Goal: Task Accomplishment & Management: Complete application form

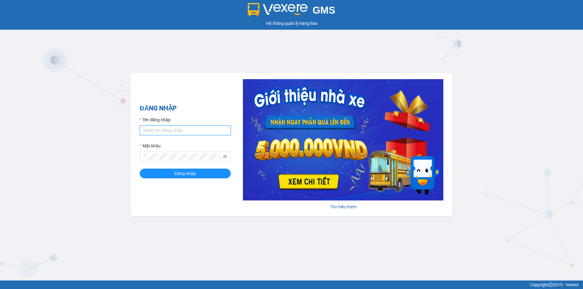
click at [195, 133] on input "Tên đăng nhập" at bounding box center [185, 131] width 91 height 10
type input "quanphutho.longhoan"
click at [225, 154] on span at bounding box center [225, 156] width 4 height 7
click at [224, 156] on icon "eye-invisible" at bounding box center [225, 157] width 4 height 4
click at [191, 174] on span "Đăng nhập" at bounding box center [184, 173] width 21 height 7
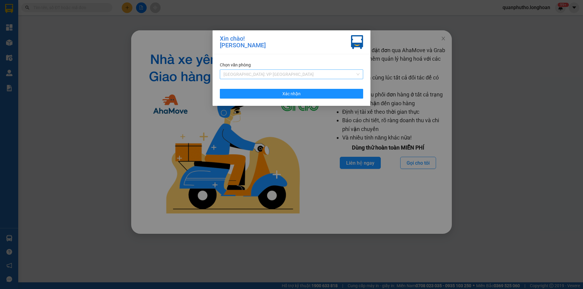
click at [309, 75] on span "[GEOGRAPHIC_DATA]: VP [GEOGRAPHIC_DATA]" at bounding box center [291, 74] width 136 height 9
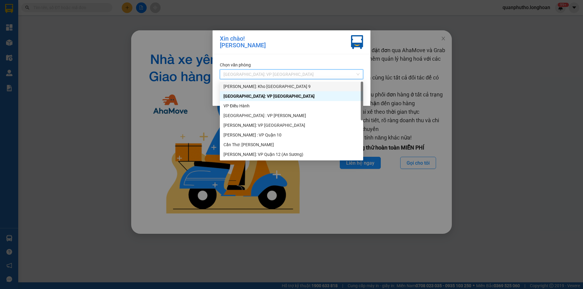
click at [272, 87] on div "[PERSON_NAME]: Kho [GEOGRAPHIC_DATA] 9" at bounding box center [291, 86] width 136 height 7
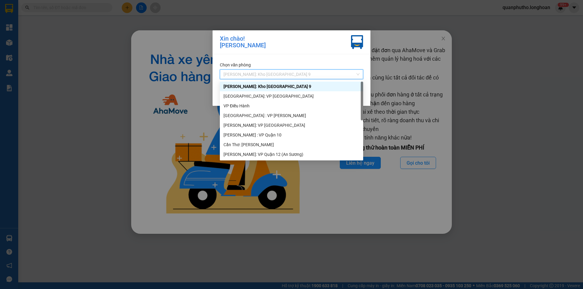
click at [287, 79] on div "[PERSON_NAME]: Kho [GEOGRAPHIC_DATA] 9" at bounding box center [291, 74] width 143 height 10
click at [278, 95] on div "[GEOGRAPHIC_DATA]: VP [GEOGRAPHIC_DATA]" at bounding box center [291, 96] width 136 height 7
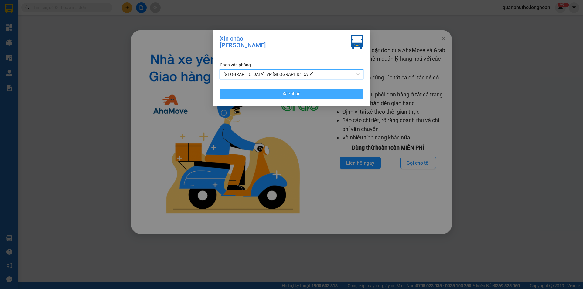
click at [288, 93] on span "Xác nhận" at bounding box center [291, 93] width 18 height 7
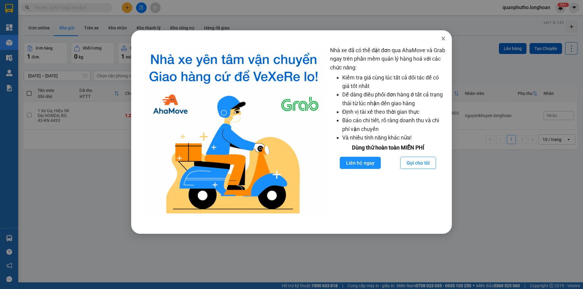
click at [442, 39] on icon "close" at bounding box center [443, 38] width 5 height 5
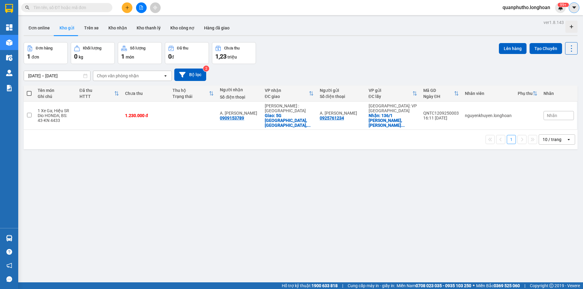
click at [572, 5] on icon "caret-down" at bounding box center [573, 7] width 5 height 5
click at [532, 12] on div "quanphutho.longhoan 99+" at bounding box center [531, 7] width 68 height 11
click at [531, 9] on span "quanphutho.longhoan" at bounding box center [525, 8] width 57 height 8
click at [510, 17] on span "Đăng xuất" at bounding box center [528, 18] width 46 height 7
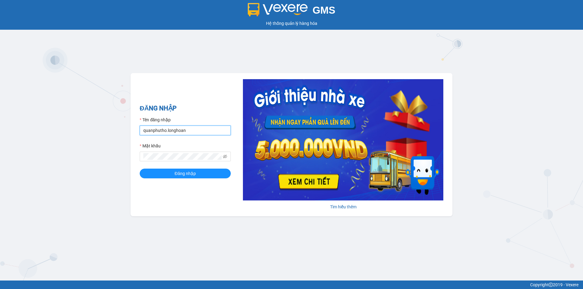
click at [154, 135] on input "quanphutho.longhoan" at bounding box center [185, 131] width 91 height 10
click at [152, 131] on input "leminhhoangphuyen.longhoan" at bounding box center [185, 131] width 91 height 10
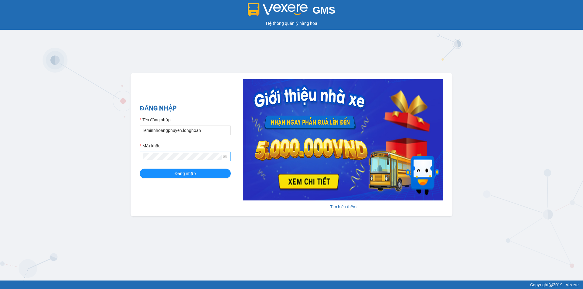
type input "leminhhoangphuyen.longhoan"
click at [180, 169] on form "Tên đăng nhập leminhhoangphuyen.longhoan Mật khẩu Đăng nhập" at bounding box center [185, 148] width 91 height 62
click at [180, 175] on span "Đăng nhập" at bounding box center [184, 173] width 21 height 7
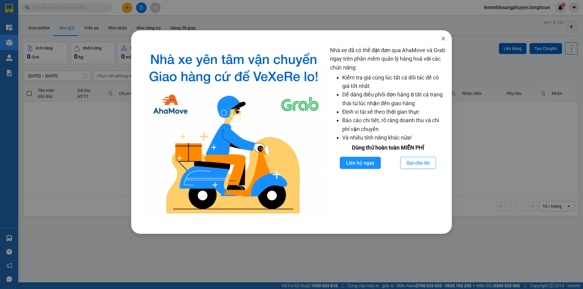
click at [442, 37] on icon "close" at bounding box center [443, 38] width 5 height 5
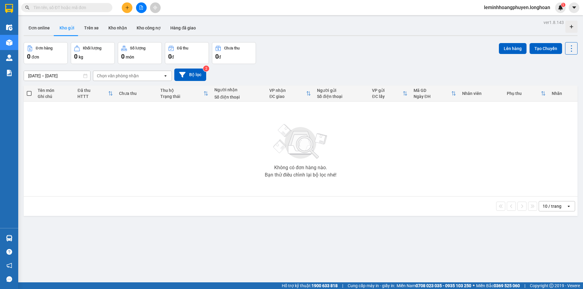
click at [298, 22] on div "Đơn online Kho gửi Trên xe Kho nhận Kho công nợ Hàng đã giao" at bounding box center [300, 29] width 553 height 16
click at [190, 73] on button "Bộ lọc" at bounding box center [190, 75] width 32 height 12
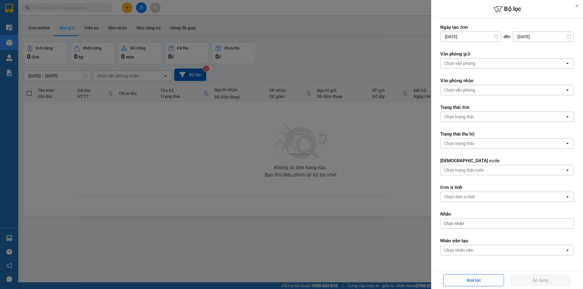
click at [467, 61] on div "Chọn văn phòng" at bounding box center [459, 63] width 31 height 6
drag, startPoint x: 338, startPoint y: 63, endPoint x: 276, endPoint y: 46, distance: 63.7
click at [337, 63] on div at bounding box center [291, 144] width 583 height 289
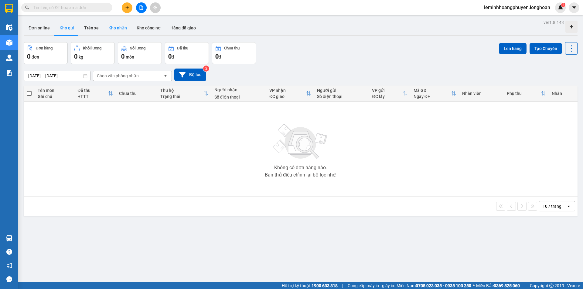
click at [106, 29] on button "Kho nhận" at bounding box center [117, 28] width 28 height 15
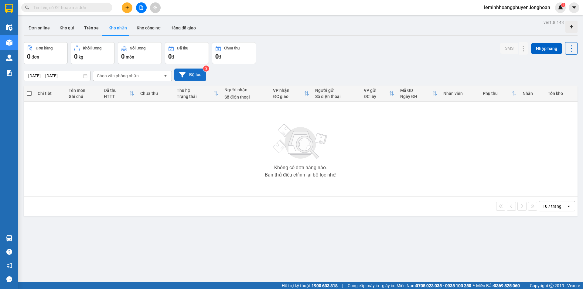
click at [197, 70] on button "Bộ lọc" at bounding box center [190, 75] width 32 height 12
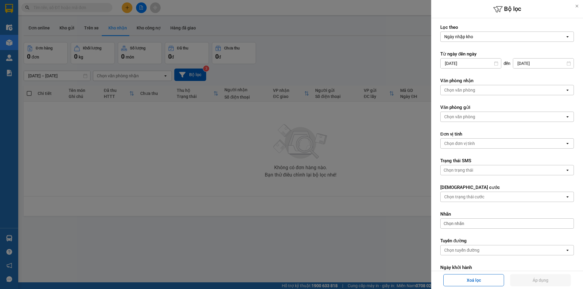
click at [467, 90] on div "Chọn văn phòng" at bounding box center [459, 90] width 31 height 6
click at [465, 77] on form "Lọc theo Ngày nhập kho open Từ ngày đến ngày 16/08/2025 Press the down arrow ke…" at bounding box center [507, 197] width 134 height 347
click at [474, 39] on div "Ngày nhập kho" at bounding box center [502, 37] width 124 height 10
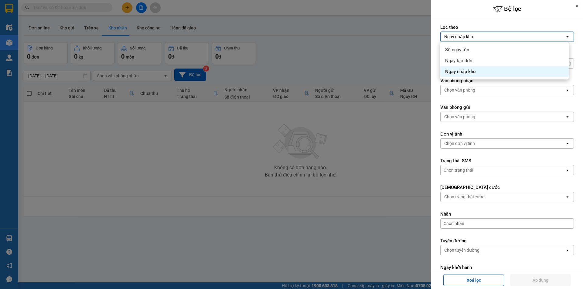
click at [355, 48] on div at bounding box center [291, 144] width 583 height 289
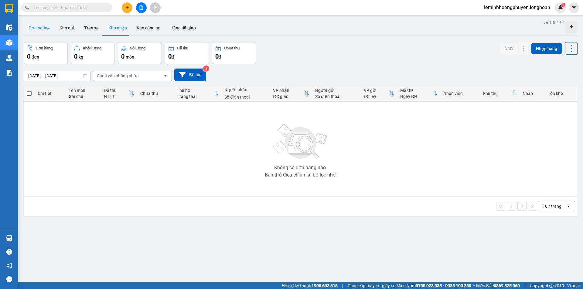
click at [39, 28] on button "Đơn online" at bounding box center [39, 28] width 31 height 15
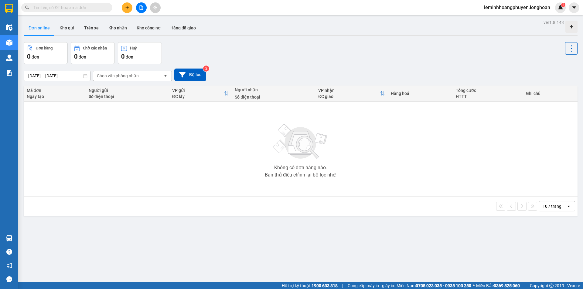
click at [127, 5] on button at bounding box center [127, 7] width 11 height 11
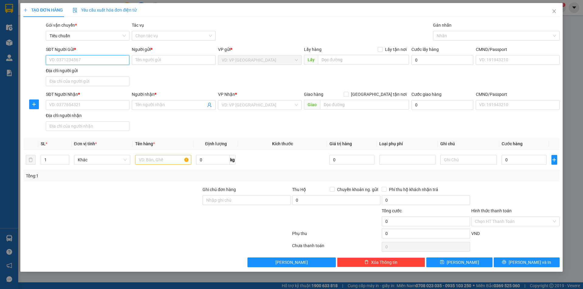
click at [106, 56] on input "SĐT Người Gửi *" at bounding box center [87, 60] width 83 height 10
click at [89, 63] on input "1312312312" at bounding box center [87, 60] width 83 height 10
click at [88, 63] on input "1312312312" at bounding box center [87, 60] width 83 height 10
type input "0989898987"
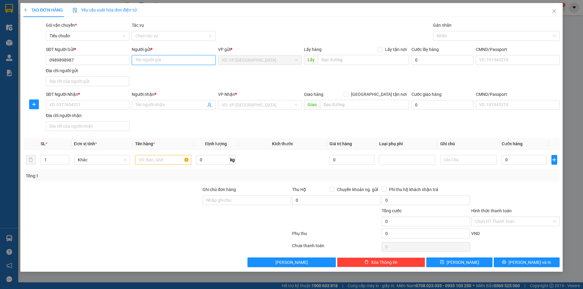
click at [150, 59] on input "Người gửi *" at bounding box center [173, 60] width 83 height 10
type input "f"
click at [79, 60] on input "0989898987" at bounding box center [87, 60] width 83 height 10
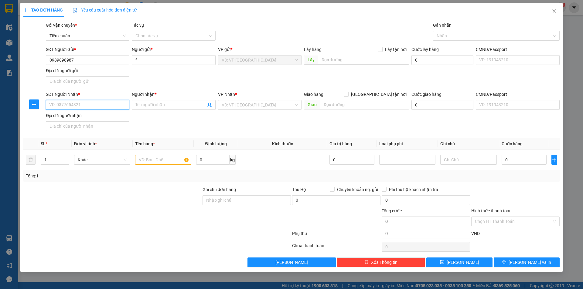
click at [95, 107] on input "SĐT Người Nhận *" at bounding box center [87, 105] width 83 height 10
paste input "0989898987"
type input "0989898987"
click at [158, 107] on input "Người nhận *" at bounding box center [170, 105] width 70 height 7
type input "d"
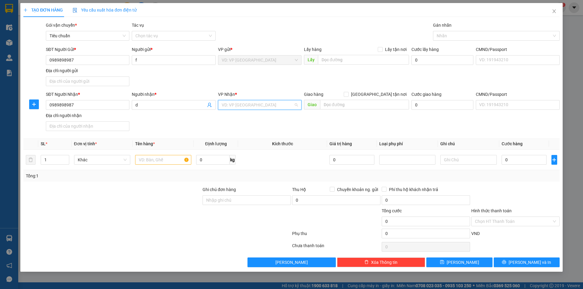
click at [245, 106] on input "search" at bounding box center [258, 104] width 72 height 9
click at [239, 80] on div "SĐT Người Gửi * 0989898987 Người gửi * f VP gửi * VD: VP Sài Gòn Lấy hàng Lấy t…" at bounding box center [303, 67] width 516 height 42
drag, startPoint x: 550, startPoint y: 10, endPoint x: 548, endPoint y: 13, distance: 3.9
click at [550, 10] on span "Close" at bounding box center [553, 11] width 17 height 17
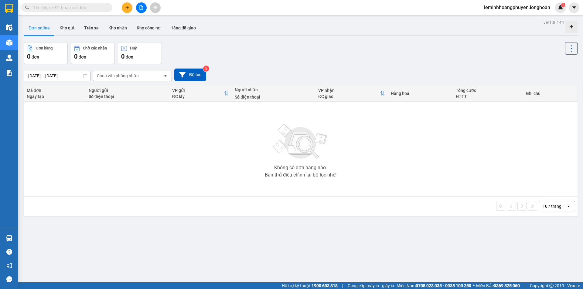
click at [129, 8] on button at bounding box center [127, 7] width 11 height 11
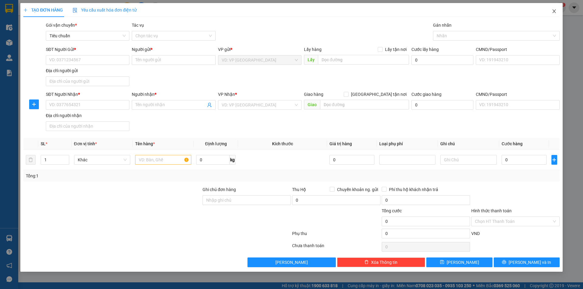
click at [553, 11] on icon "close" at bounding box center [553, 11] width 3 height 4
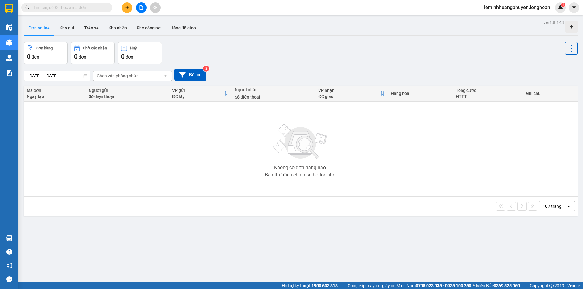
click at [531, 7] on span "leminhhoangphuyen.longhoan" at bounding box center [517, 8] width 76 height 8
click at [502, 20] on span "Đăng xuất" at bounding box center [519, 18] width 64 height 7
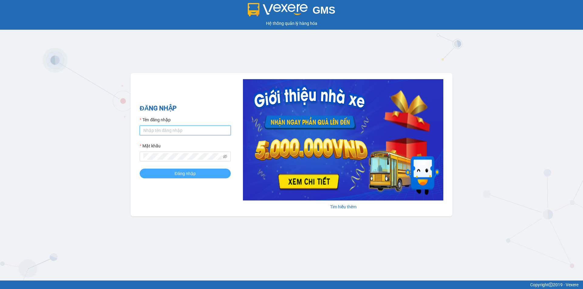
type input "leminhhoangphuyen.longhoan"
click at [184, 174] on span "Đăng nhập" at bounding box center [184, 173] width 21 height 7
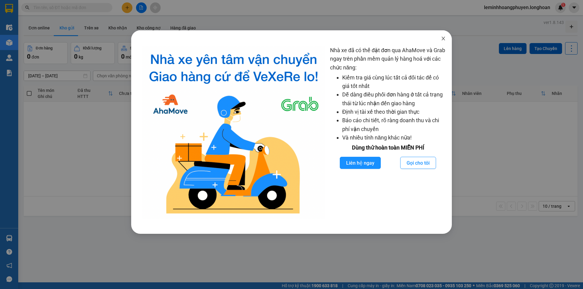
click at [444, 38] on icon "close" at bounding box center [443, 38] width 5 height 5
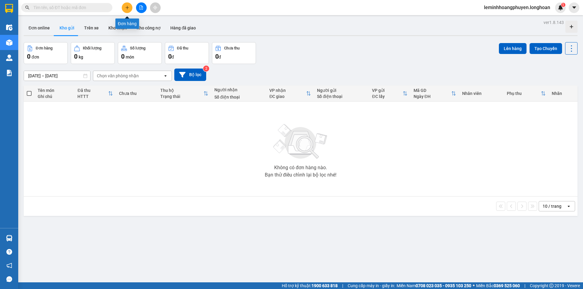
click at [130, 9] on button at bounding box center [127, 7] width 11 height 11
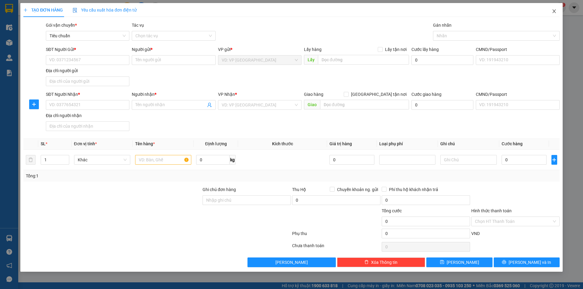
click at [557, 9] on span "Close" at bounding box center [553, 11] width 17 height 17
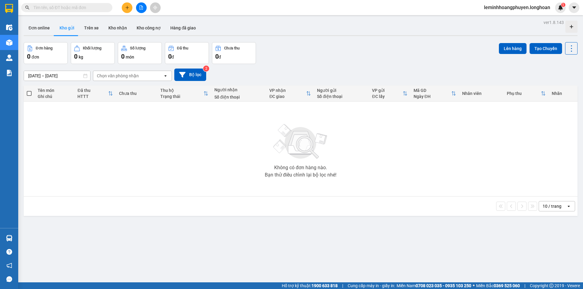
click at [521, 7] on span "leminhhoangphuyen.longhoan" at bounding box center [517, 8] width 76 height 8
click at [505, 19] on span "Đăng xuất" at bounding box center [519, 18] width 64 height 7
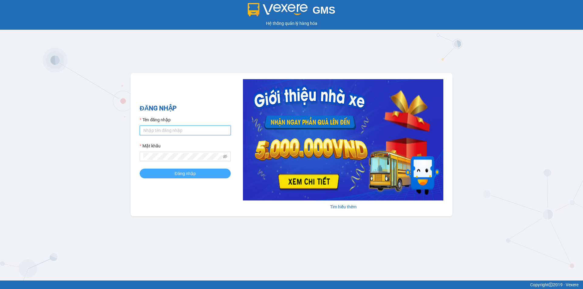
type input "leminhhoangphuyen.longhoan"
click at [201, 174] on button "Đăng nhập" at bounding box center [185, 174] width 91 height 10
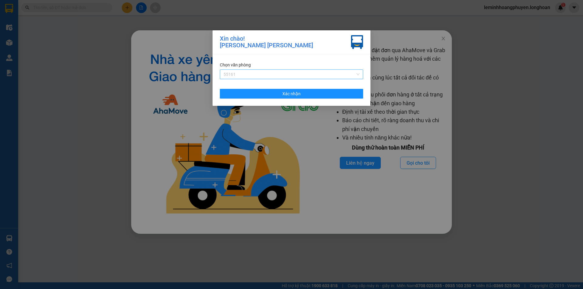
click at [278, 76] on span "55161" at bounding box center [291, 74] width 136 height 9
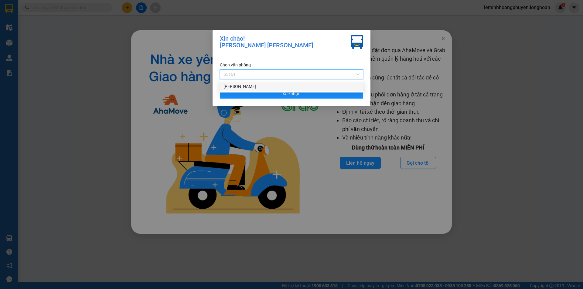
click at [251, 85] on div "[PERSON_NAME]" at bounding box center [291, 86] width 136 height 7
click at [277, 72] on span "[PERSON_NAME]" at bounding box center [291, 74] width 136 height 9
click at [254, 86] on div "[PERSON_NAME]" at bounding box center [291, 86] width 136 height 7
click at [279, 74] on span "[PERSON_NAME]" at bounding box center [291, 74] width 136 height 9
click at [269, 89] on div "[PERSON_NAME]" at bounding box center [291, 86] width 136 height 7
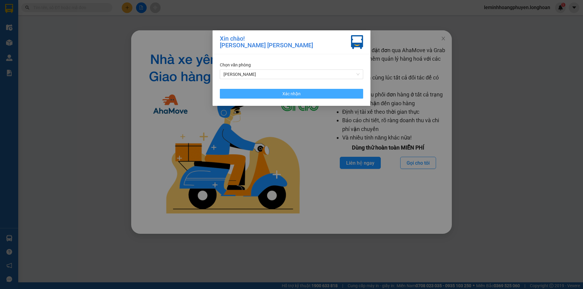
click at [289, 93] on span "Xác nhận" at bounding box center [291, 93] width 18 height 7
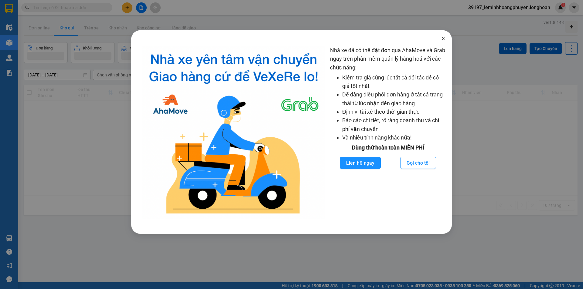
click at [443, 39] on icon "close" at bounding box center [442, 39] width 3 height 4
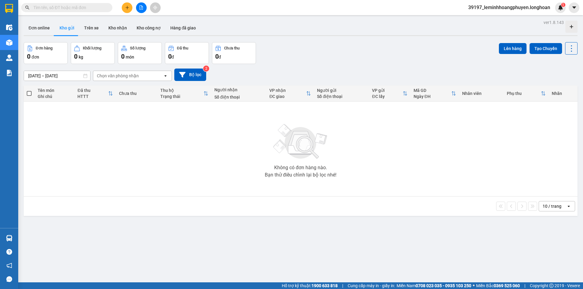
drag, startPoint x: 130, startPoint y: 0, endPoint x: 130, endPoint y: 4, distance: 3.3
click at [130, 2] on div "Kết quả tìm kiếm ( 0 ) Bộ lọc No Data 39197_leminhhoangphuyen.longhoan 1" at bounding box center [291, 7] width 583 height 15
click at [130, 6] on button at bounding box center [127, 7] width 11 height 11
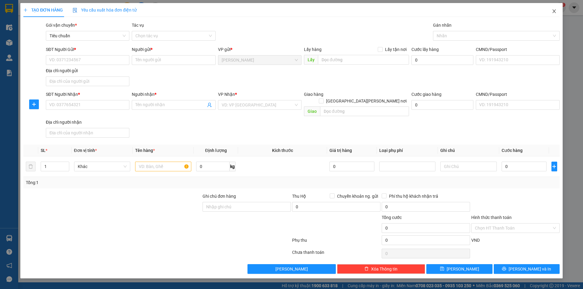
click at [554, 10] on icon "close" at bounding box center [553, 11] width 5 height 5
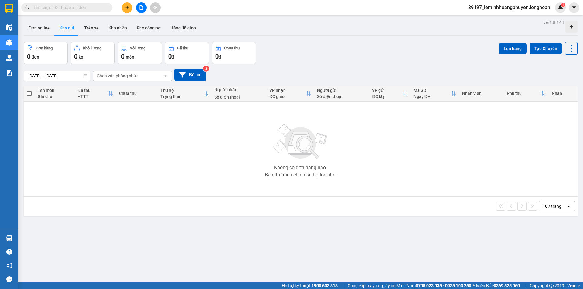
click at [512, 9] on span "39197_leminhhoangphuyen.longhoan" at bounding box center [509, 8] width 92 height 8
click at [497, 19] on span "Đăng xuất" at bounding box center [512, 18] width 80 height 7
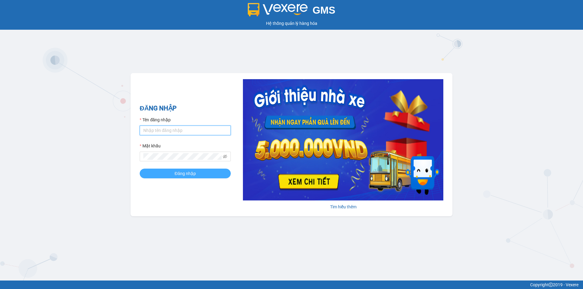
type input "leminhhoangphuyen.longhoan"
click at [203, 172] on button "Đăng nhập" at bounding box center [185, 174] width 91 height 10
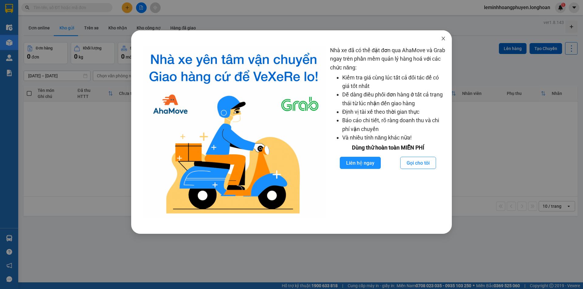
click at [443, 38] on icon "close" at bounding box center [443, 38] width 5 height 5
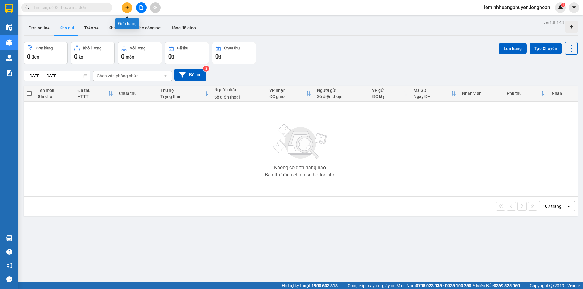
click at [126, 10] on button at bounding box center [127, 7] width 11 height 11
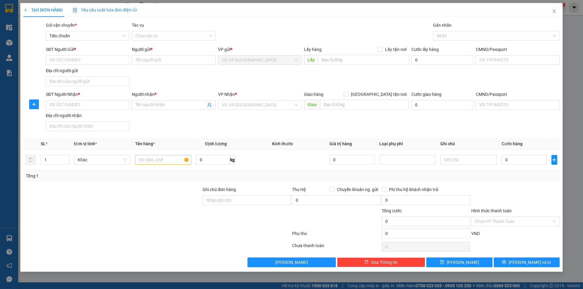
drag, startPoint x: 226, startPoint y: 48, endPoint x: 236, endPoint y: 52, distance: 10.7
click at [236, 52] on div "VP gửi *" at bounding box center [259, 49] width 83 height 7
drag, startPoint x: 223, startPoint y: 49, endPoint x: 222, endPoint y: 62, distance: 12.2
click at [224, 50] on div "VP gửi *" at bounding box center [259, 49] width 83 height 7
click at [255, 103] on input "search" at bounding box center [258, 104] width 72 height 9
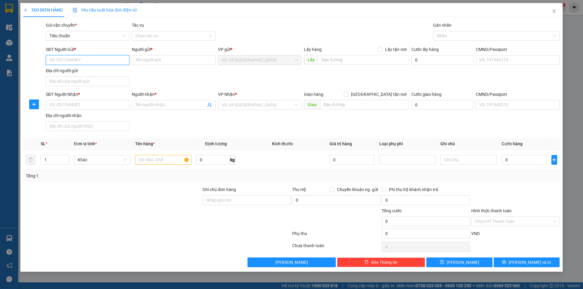
click at [96, 59] on input "SĐT Người Gửi *" at bounding box center [87, 60] width 83 height 10
type input "0989484823"
click at [144, 58] on input "Người gửi *" at bounding box center [173, 60] width 83 height 10
type input "c"
click at [96, 63] on input "0989484823" at bounding box center [87, 60] width 83 height 10
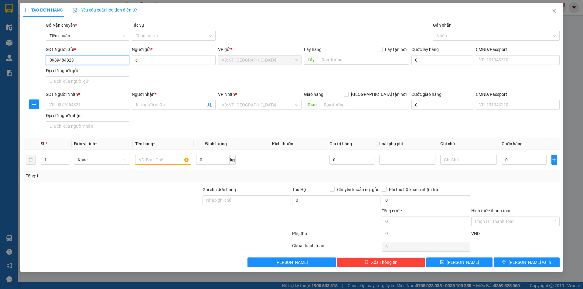
click at [96, 63] on input "0989484823" at bounding box center [87, 60] width 83 height 10
click at [96, 110] on input "SĐT Người Nhận *" at bounding box center [87, 105] width 83 height 10
paste input "0989484823"
type input "0989484823"
click at [151, 103] on input "Người nhận *" at bounding box center [170, 105] width 70 height 7
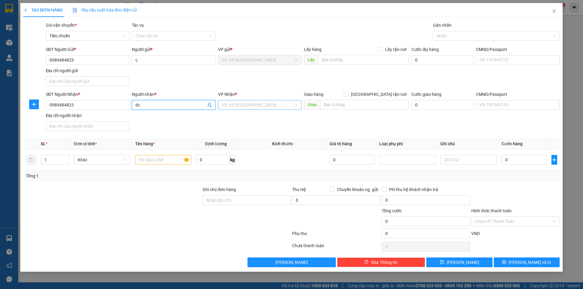
type input "dc"
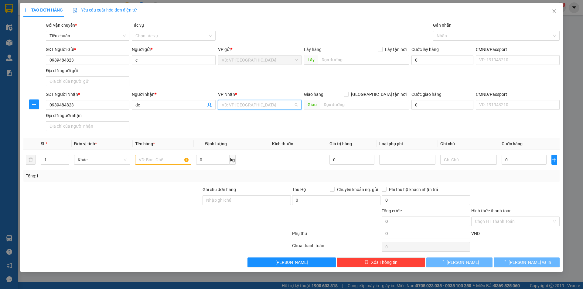
click at [243, 106] on input "search" at bounding box center [258, 104] width 72 height 9
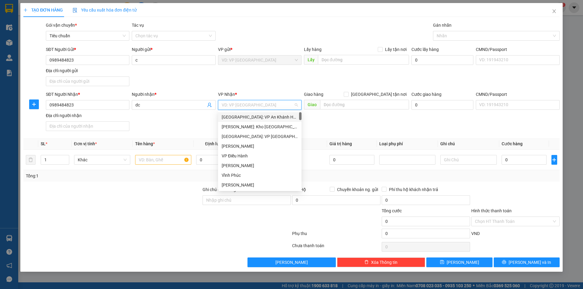
click at [243, 119] on div "Hà Nội: VP An Khánh Hoài Đức" at bounding box center [260, 117] width 76 height 7
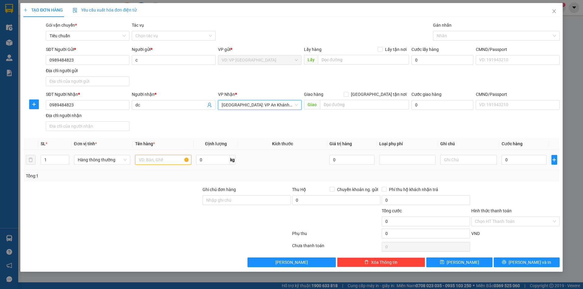
click at [159, 162] on input "text" at bounding box center [163, 160] width 56 height 10
click at [111, 160] on span "Hàng thông thường" at bounding box center [102, 159] width 49 height 9
type input "1"
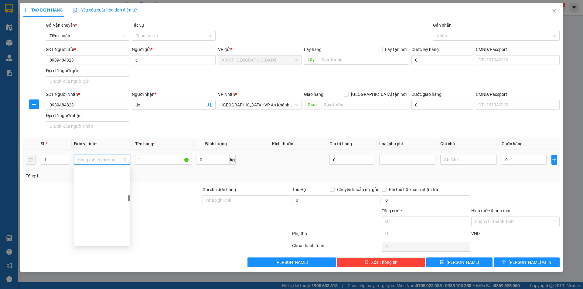
scroll to position [532, 0]
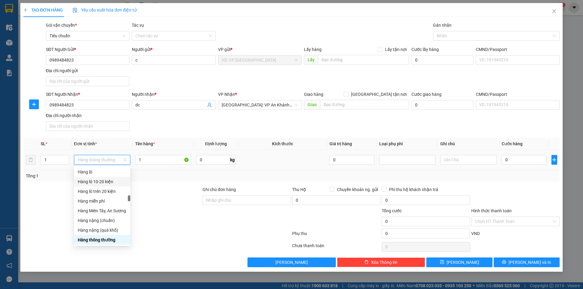
click at [109, 184] on div "Hàng lô 10-20 kiện" at bounding box center [102, 181] width 49 height 7
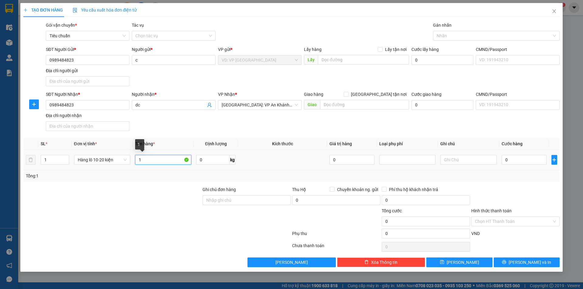
click at [158, 161] on input "1" at bounding box center [163, 160] width 56 height 10
click at [111, 161] on span "Hàng lô 10-20 kiện" at bounding box center [102, 159] width 49 height 9
click at [156, 161] on input "1" at bounding box center [163, 160] width 56 height 10
click at [98, 161] on span "Hàng lô 10-20 kiện" at bounding box center [102, 159] width 49 height 9
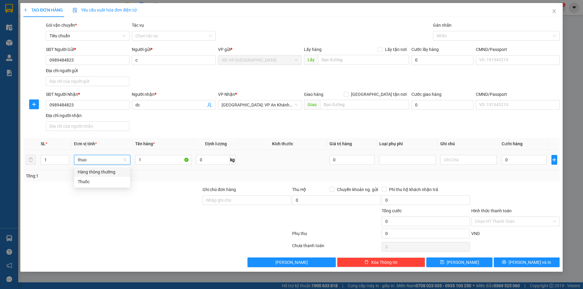
scroll to position [0, 0]
type input "thươn"
click at [109, 175] on div "Hàng thông thường" at bounding box center [102, 172] width 49 height 7
click at [167, 183] on div "Transit Pickup Surcharge Ids Transit Deliver Surcharge Ids Transit Deliver Surc…" at bounding box center [291, 144] width 536 height 245
click at [511, 160] on input "0" at bounding box center [523, 160] width 45 height 10
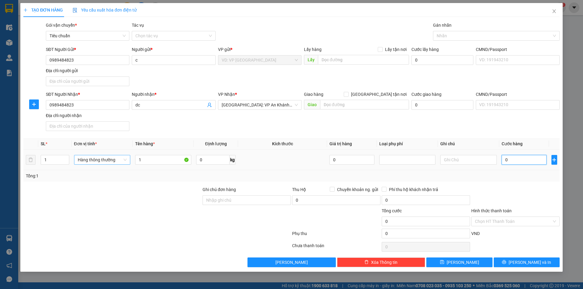
type input "1"
type input "1.000"
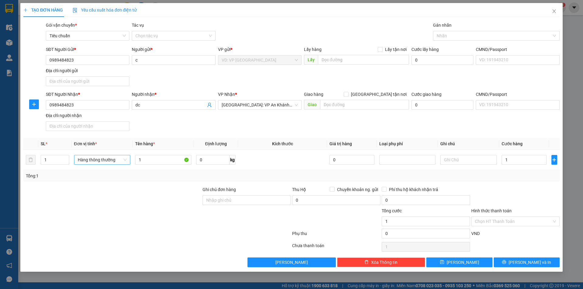
type input "1.000"
click at [505, 188] on div at bounding box center [515, 196] width 90 height 21
click at [150, 162] on input "1" at bounding box center [163, 160] width 56 height 10
type input "test"
click at [513, 257] on div "Transit Pickup Surcharge Ids Transit Deliver Surcharge Ids Transit Deliver Surc…" at bounding box center [291, 144] width 536 height 245
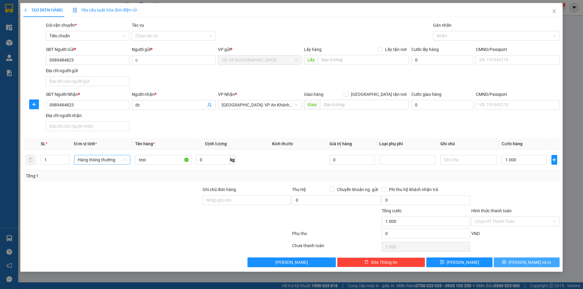
click at [514, 260] on button "[PERSON_NAME] và In" at bounding box center [526, 263] width 66 height 10
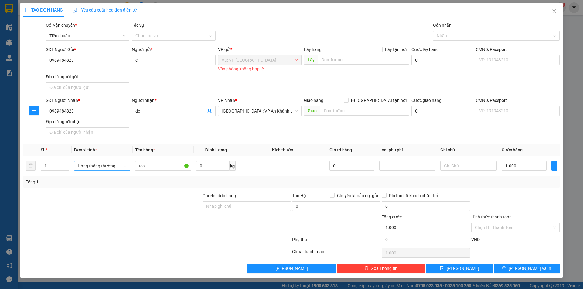
click at [311, 60] on div "SĐT Người Gửi * 0989484823 Người gửi * c VP gửi * VD: VP Sài Gòn Văn phòng khôn…" at bounding box center [303, 70] width 516 height 49
click at [297, 62] on div "VD: VP [GEOGRAPHIC_DATA]" at bounding box center [259, 60] width 83 height 10
click at [296, 58] on div "VD: VP [GEOGRAPHIC_DATA]" at bounding box center [259, 60] width 83 height 10
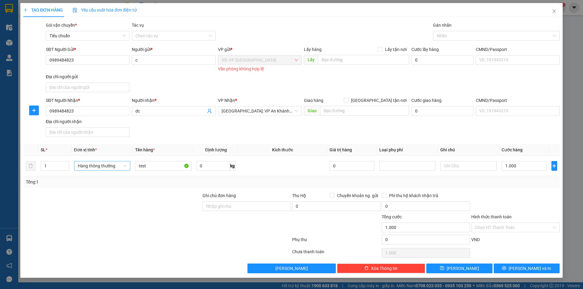
click at [296, 58] on div "VD: VP [GEOGRAPHIC_DATA]" at bounding box center [259, 60] width 83 height 10
click at [249, 66] on div "Văn phòng không hợp lệ" at bounding box center [259, 69] width 83 height 7
drag, startPoint x: 552, startPoint y: 9, endPoint x: 86, endPoint y: 3, distance: 465.8
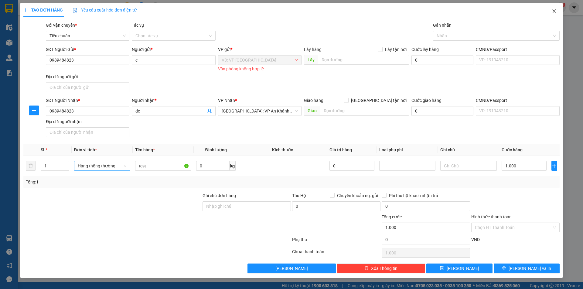
click at [552, 10] on icon "close" at bounding box center [553, 11] width 5 height 5
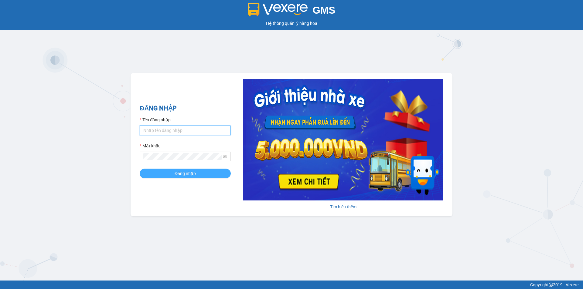
type input "leminhhoangphuyen.longhoan"
click at [171, 177] on button "Đăng nhập" at bounding box center [185, 174] width 91 height 10
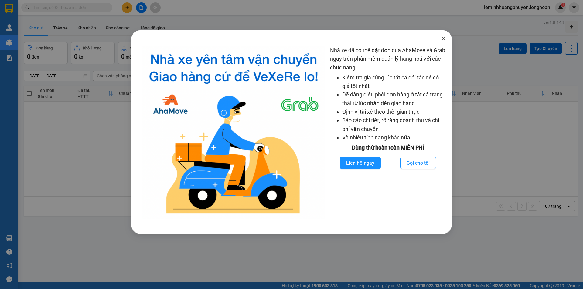
click at [444, 38] on icon "close" at bounding box center [443, 38] width 5 height 5
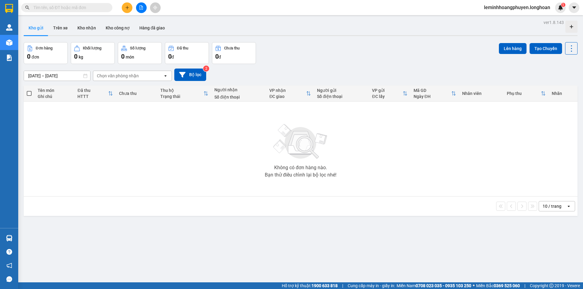
click at [127, 9] on icon "plus" at bounding box center [127, 7] width 4 height 4
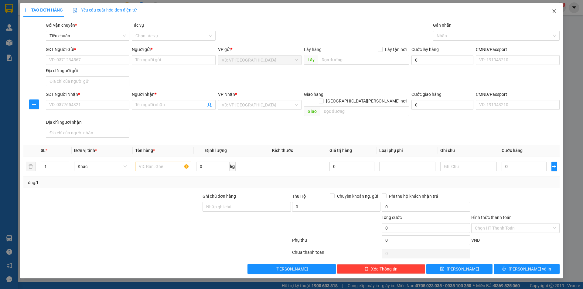
drag, startPoint x: 557, startPoint y: 10, endPoint x: 134, endPoint y: 0, distance: 423.7
click at [555, 10] on span "Close" at bounding box center [553, 11] width 17 height 17
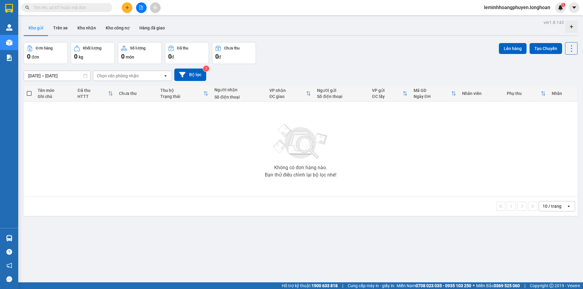
click at [499, 10] on span "leminhhoangphuyen.longhoan" at bounding box center [517, 8] width 76 height 8
click at [494, 18] on span "Đăng xuất" at bounding box center [519, 18] width 64 height 7
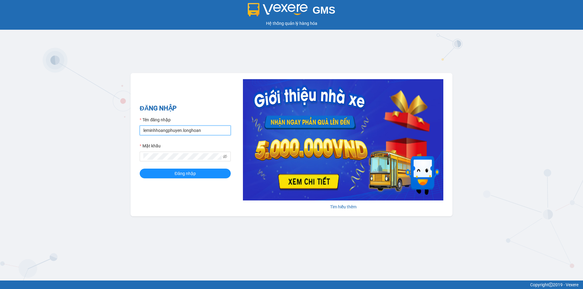
click at [165, 133] on input "leminhhoangphuyen.longhoan" at bounding box center [185, 131] width 91 height 10
type input "quanphutho.longhoan"
click at [171, 171] on button "Đăng nhập" at bounding box center [185, 174] width 91 height 10
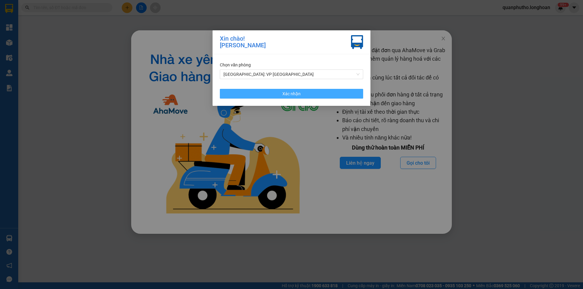
click at [292, 95] on span "Xác nhận" at bounding box center [291, 93] width 18 height 7
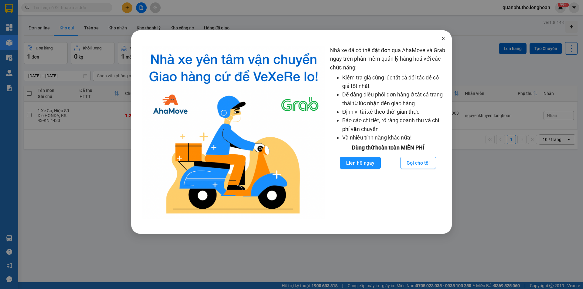
click at [442, 39] on icon "close" at bounding box center [443, 38] width 5 height 5
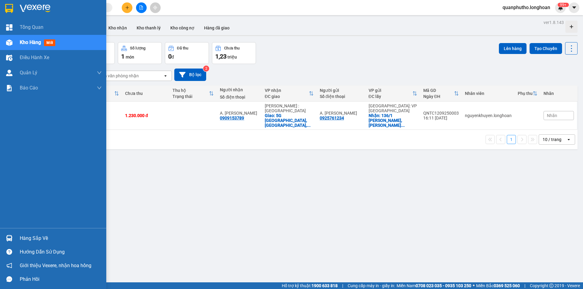
click at [2, 241] on div "Hàng sắp về" at bounding box center [53, 239] width 106 height 14
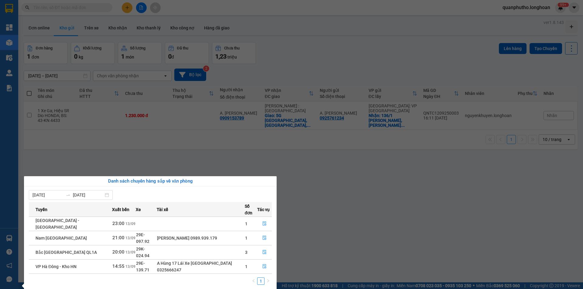
click at [380, 182] on section "Kết quả tìm kiếm ( 0 ) Bộ lọc No Data quanphutho.longhoan 99+ Tổng Quan Kho hàn…" at bounding box center [291, 144] width 583 height 289
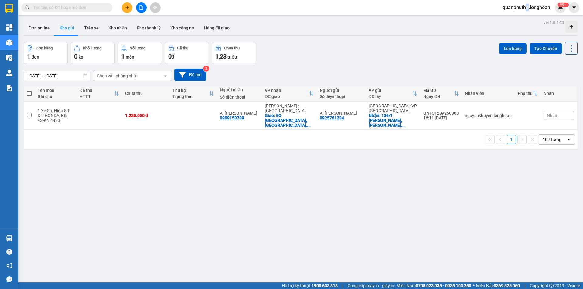
click at [526, 7] on span "quanphutho.longhoan" at bounding box center [525, 8] width 57 height 8
click at [516, 21] on span "Đăng xuất" at bounding box center [528, 18] width 46 height 7
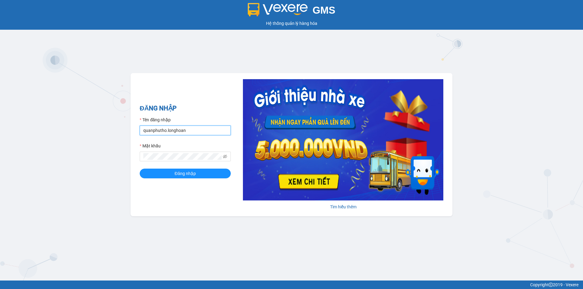
click at [188, 134] on input "quanphutho.longhoan" at bounding box center [185, 131] width 91 height 10
type input "leminhhoangphuyen.longhoan"
click at [180, 171] on span "Đăng nhập" at bounding box center [184, 173] width 21 height 7
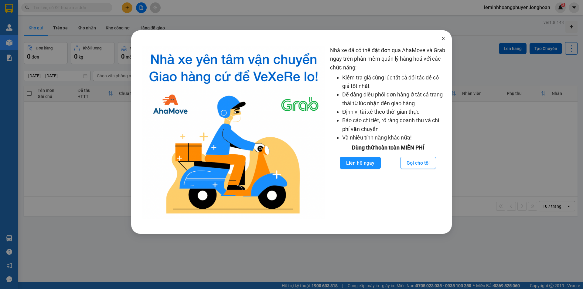
click at [445, 37] on icon "close" at bounding box center [443, 38] width 5 height 5
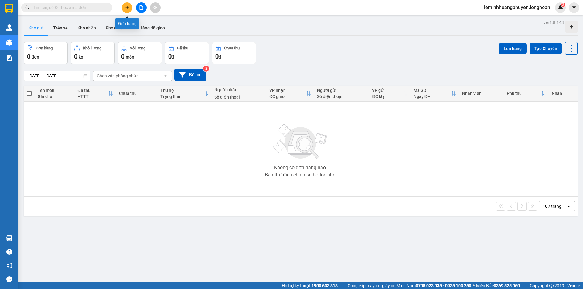
click at [130, 7] on button at bounding box center [127, 7] width 11 height 11
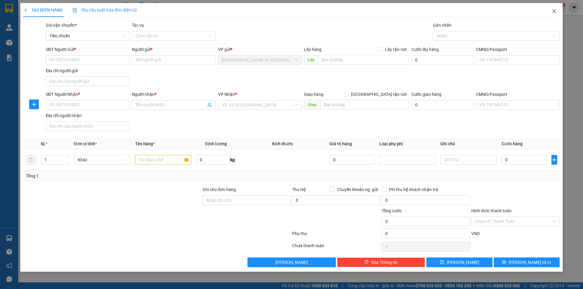
click at [557, 11] on span "Close" at bounding box center [553, 11] width 17 height 17
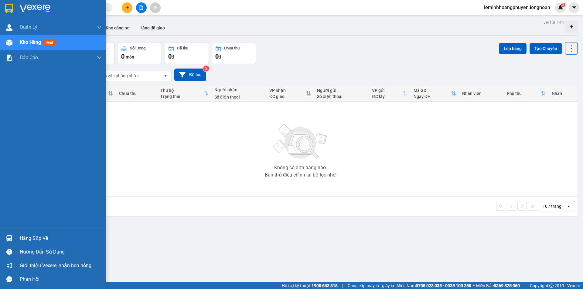
click at [23, 238] on div "Hàng sắp về" at bounding box center [61, 238] width 82 height 9
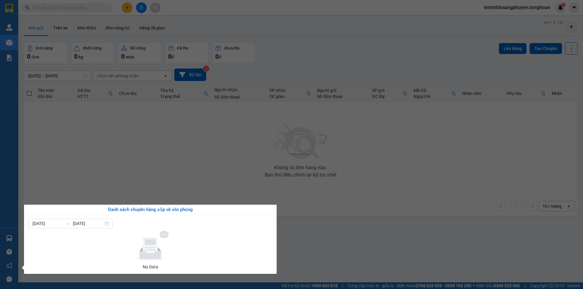
click at [116, 183] on section "Kết quả tìm kiếm ( 0 ) Bộ lọc No Data leminhhoangphuyen.longhoan 3 Quản [PERSON…" at bounding box center [291, 144] width 583 height 289
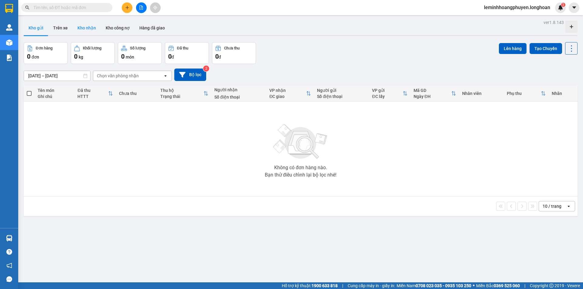
click at [90, 33] on button "Kho nhận" at bounding box center [87, 28] width 28 height 15
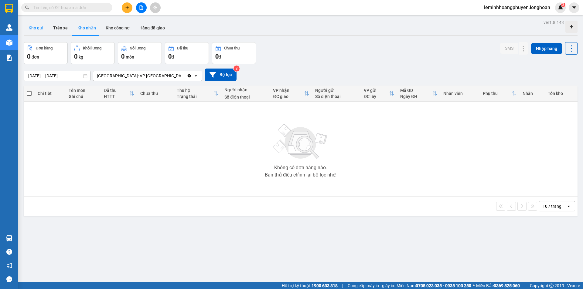
click at [37, 28] on button "Kho gửi" at bounding box center [36, 28] width 25 height 15
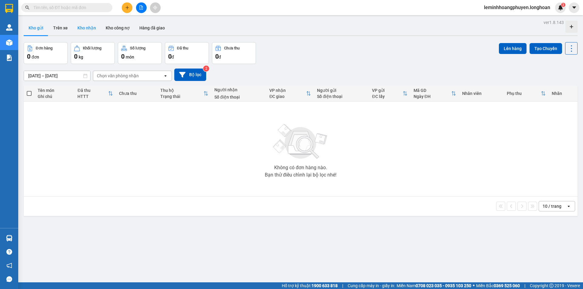
click at [80, 28] on button "Kho nhận" at bounding box center [87, 28] width 28 height 15
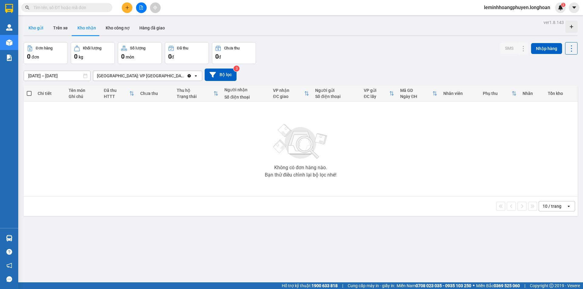
click at [34, 28] on button "Kho gửi" at bounding box center [36, 28] width 25 height 15
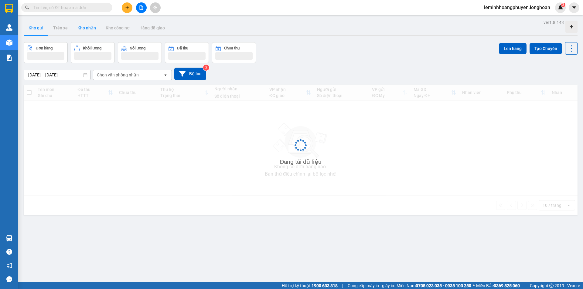
click at [90, 28] on button "Kho nhận" at bounding box center [87, 28] width 28 height 15
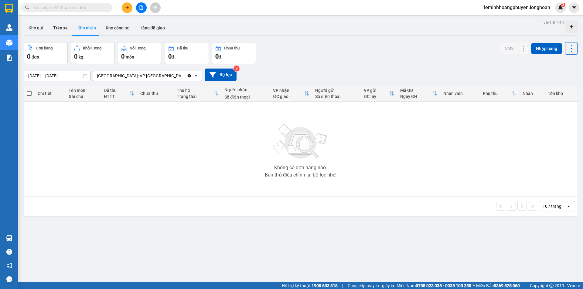
click at [516, 5] on span "leminhhoangphuyen.longhoan" at bounding box center [517, 8] width 76 height 8
click at [513, 20] on span "Đăng xuất" at bounding box center [519, 18] width 64 height 7
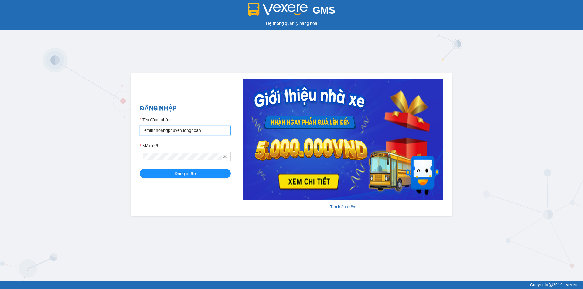
click at [166, 132] on input "leminhhoangphuyen.longhoan" at bounding box center [185, 131] width 91 height 10
type input "quanphutho.longhoan"
click at [178, 174] on span "Đăng nhập" at bounding box center [184, 173] width 21 height 7
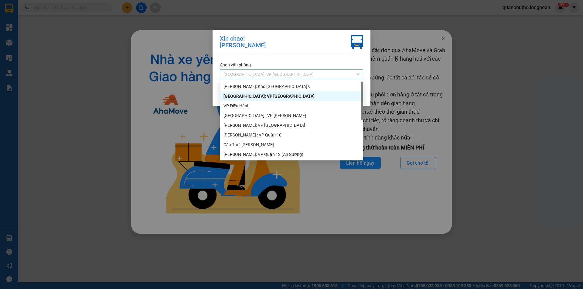
click at [297, 75] on span "[GEOGRAPHIC_DATA]: VP [GEOGRAPHIC_DATA]" at bounding box center [291, 74] width 136 height 9
click at [277, 95] on div "[GEOGRAPHIC_DATA]: VP [GEOGRAPHIC_DATA]" at bounding box center [291, 96] width 136 height 7
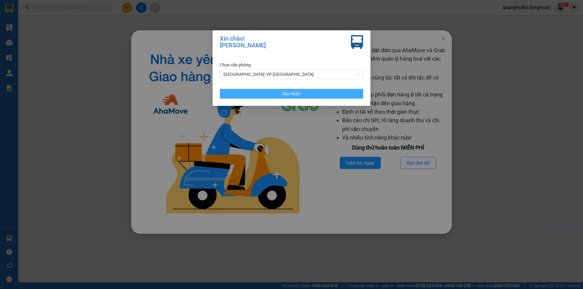
click at [299, 95] on span "Xác nhận" at bounding box center [291, 93] width 18 height 7
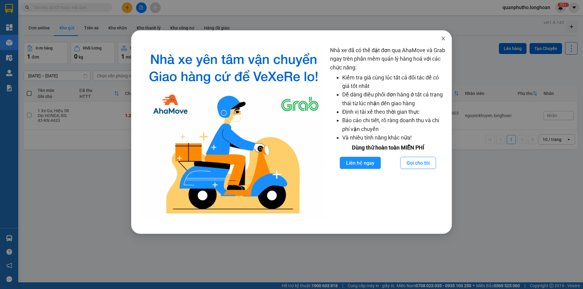
click at [438, 41] on span "Close" at bounding box center [443, 38] width 17 height 17
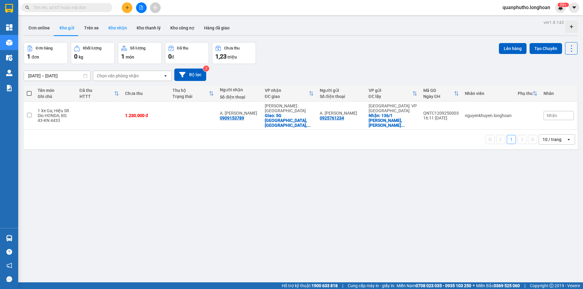
click at [117, 28] on button "Kho nhận" at bounding box center [117, 28] width 28 height 15
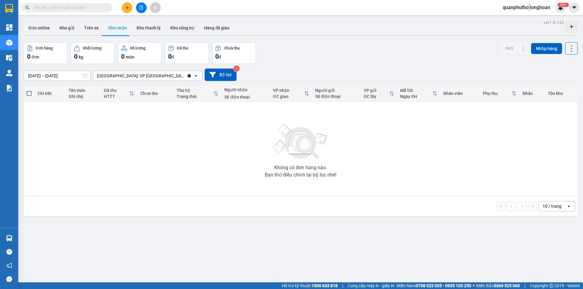
drag, startPoint x: 528, startPoint y: 8, endPoint x: 524, endPoint y: 11, distance: 5.2
click at [525, 12] on div "quanphutho.longhoan 99+" at bounding box center [531, 7] width 68 height 11
click at [205, 77] on button "Bộ lọc" at bounding box center [221, 75] width 32 height 12
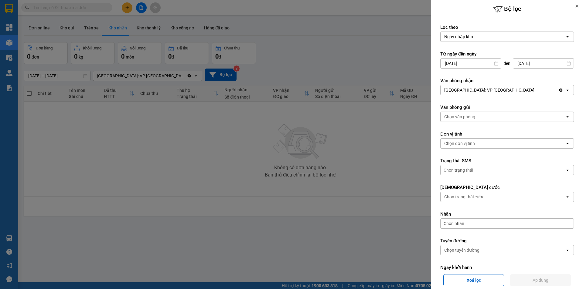
click at [499, 90] on div "[GEOGRAPHIC_DATA]: VP [GEOGRAPHIC_DATA]" at bounding box center [489, 90] width 90 height 6
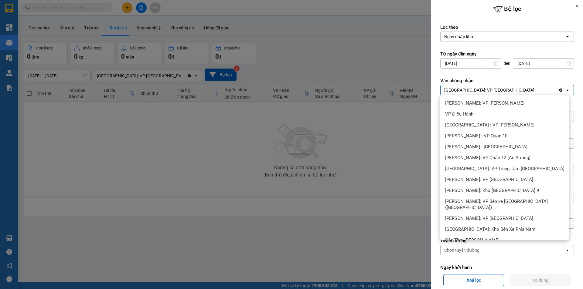
scroll to position [24, 0]
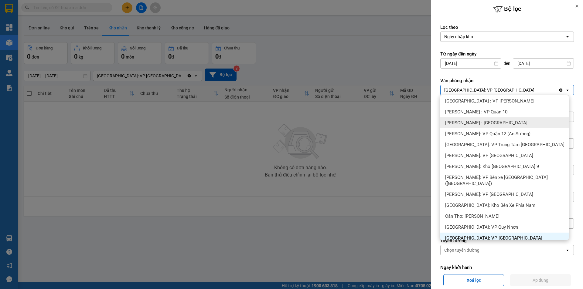
click at [493, 124] on span "[PERSON_NAME] : [GEOGRAPHIC_DATA]" at bounding box center [486, 123] width 82 height 6
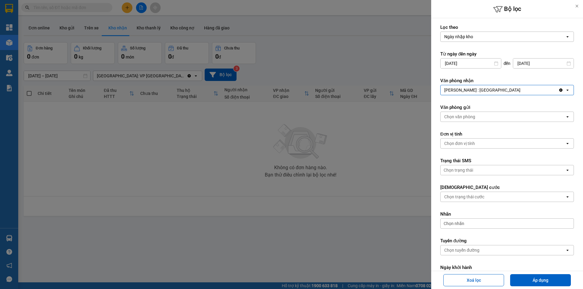
click at [494, 88] on div "[PERSON_NAME] : [GEOGRAPHIC_DATA]" at bounding box center [499, 90] width 118 height 10
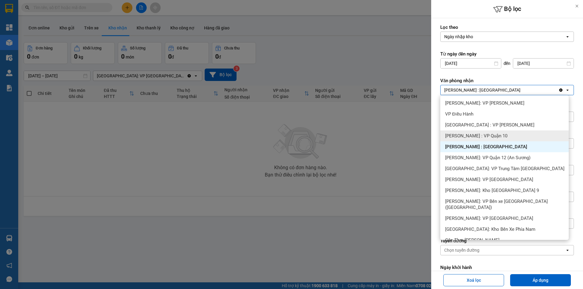
click at [480, 135] on span "[PERSON_NAME] : VP Quận 10" at bounding box center [476, 136] width 62 height 6
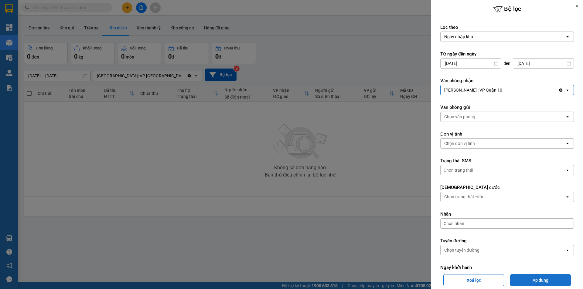
click at [550, 280] on button "Áp dụng" at bounding box center [540, 280] width 61 height 12
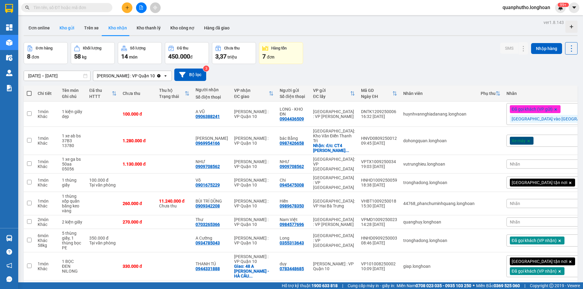
click at [59, 29] on button "Kho gửi" at bounding box center [67, 28] width 25 height 15
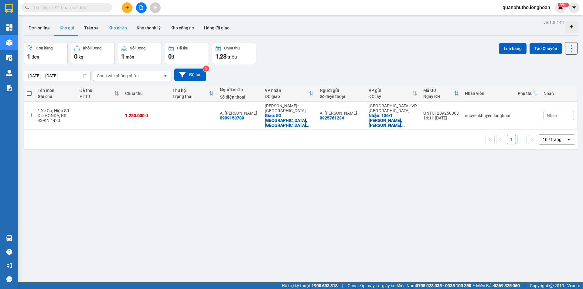
click at [124, 27] on button "Kho nhận" at bounding box center [117, 28] width 28 height 15
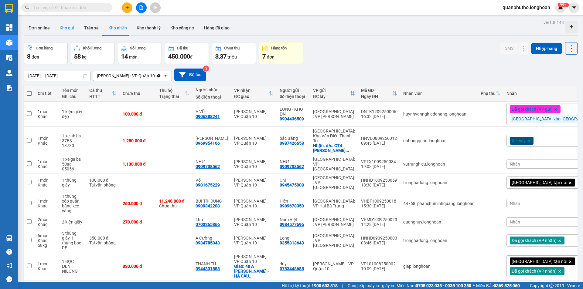
click at [72, 28] on button "Kho gửi" at bounding box center [67, 28] width 25 height 15
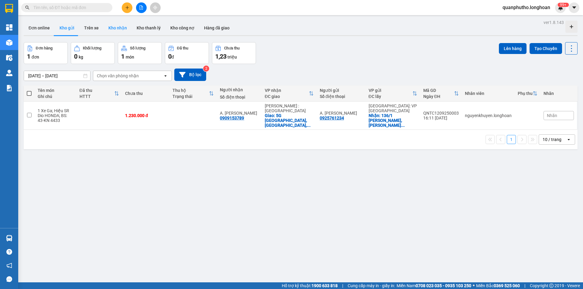
click at [112, 28] on button "Kho nhận" at bounding box center [117, 28] width 28 height 15
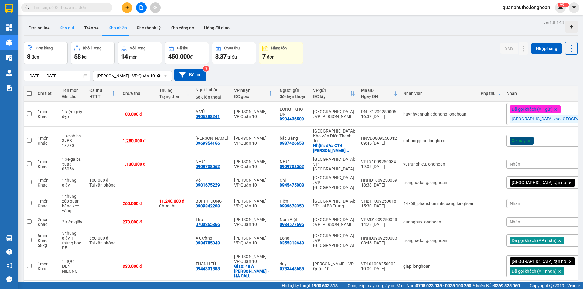
click at [62, 29] on button "Kho gửi" at bounding box center [67, 28] width 25 height 15
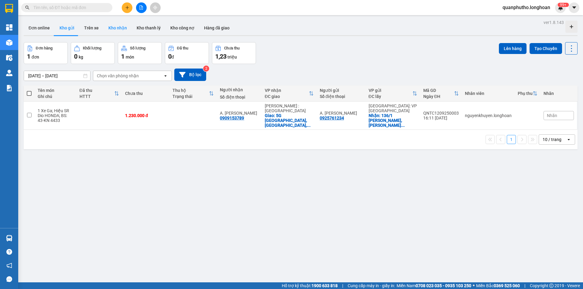
click at [112, 30] on button "Kho nhận" at bounding box center [117, 28] width 28 height 15
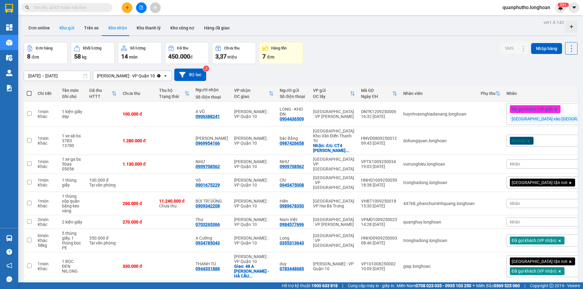
click at [73, 28] on button "Kho gửi" at bounding box center [67, 28] width 25 height 15
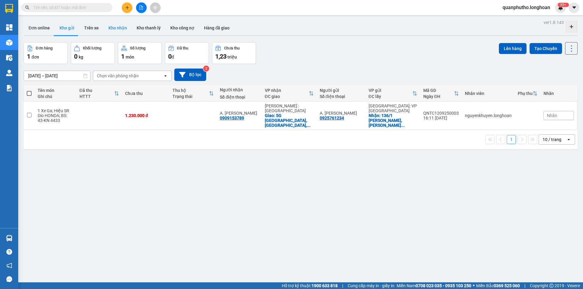
click at [112, 29] on button "Kho nhận" at bounding box center [117, 28] width 28 height 15
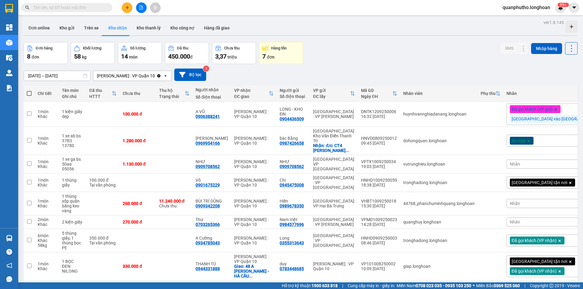
click at [113, 27] on button "Kho nhận" at bounding box center [117, 28] width 28 height 15
click at [69, 27] on button "Kho gửi" at bounding box center [67, 28] width 25 height 15
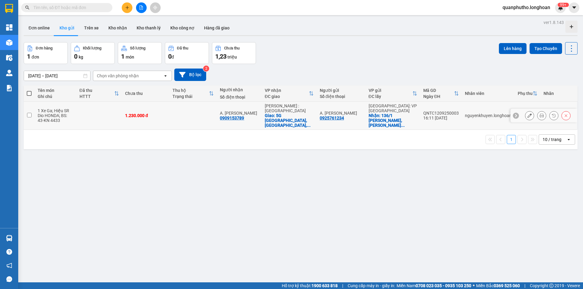
click at [85, 114] on td at bounding box center [99, 116] width 46 height 28
checkbox input "true"
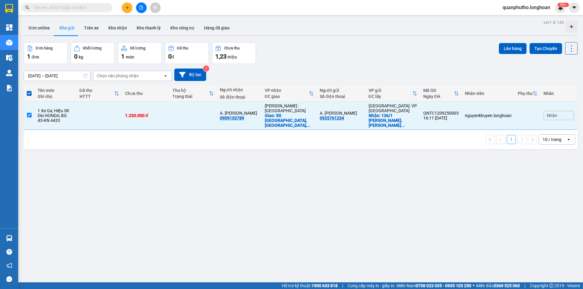
click at [103, 170] on div "ver 1.8.143 Đơn online Kho gửi Trên xe Kho nhận Kho thanh lý Kho công nợ Hàng đ…" at bounding box center [300, 162] width 558 height 289
click at [126, 7] on icon "plus" at bounding box center [127, 7] width 4 height 4
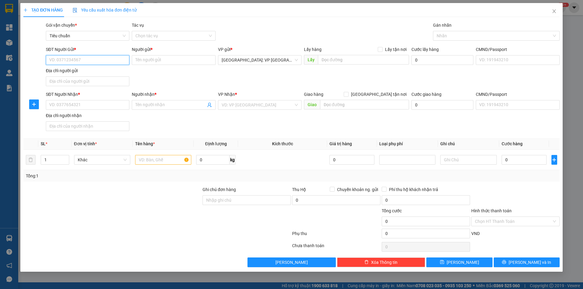
click at [96, 60] on input "SĐT Người Gửi *" at bounding box center [87, 60] width 83 height 10
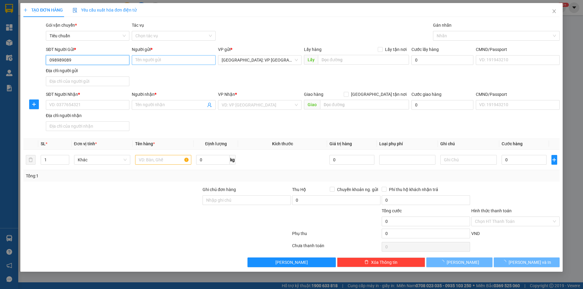
type input "098989089"
click at [152, 62] on input "Người gửi *" at bounding box center [173, 60] width 83 height 10
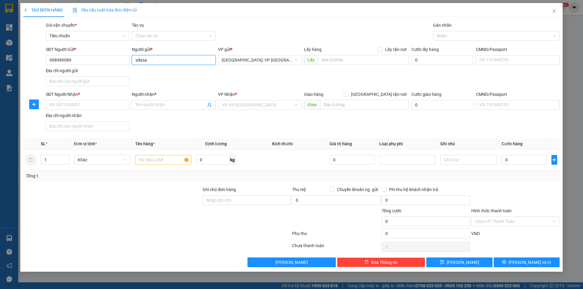
click at [149, 62] on input "sđasa" at bounding box center [173, 60] width 83 height 10
type input "sđasadsad"
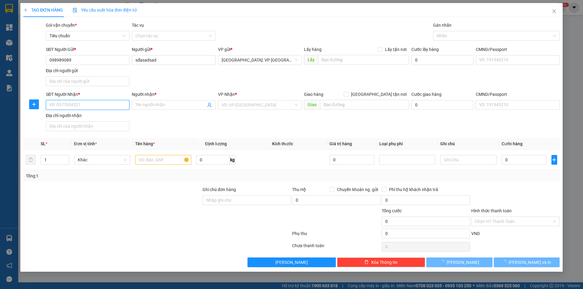
click at [92, 106] on input "SĐT Người Nhận *" at bounding box center [87, 105] width 83 height 10
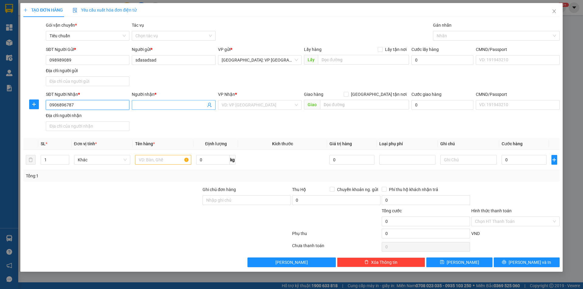
type input "0906896787"
click at [153, 105] on input "Người nhận *" at bounding box center [170, 105] width 70 height 7
type input "d"
type input "đâsd"
click at [248, 107] on input "search" at bounding box center [258, 104] width 72 height 9
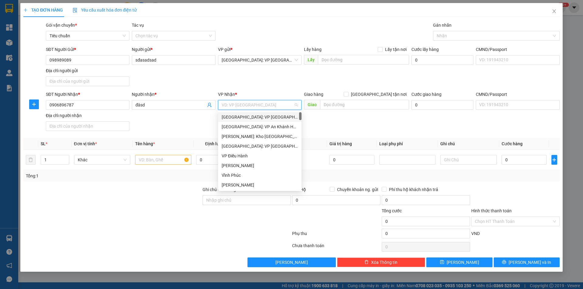
click at [228, 91] on form "SĐT Người Gửi * 098989089 Người gửi * sđasadsad VP gửi * [GEOGRAPHIC_DATA]: VP …" at bounding box center [291, 89] width 536 height 87
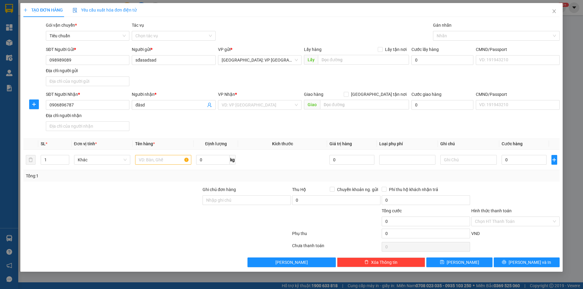
drag, startPoint x: 213, startPoint y: 90, endPoint x: 226, endPoint y: 95, distance: 13.9
click at [226, 95] on form "SĐT Người Gửi * 098989089 Người gửi * sđasadsad VP gửi * [GEOGRAPHIC_DATA]: VP …" at bounding box center [291, 89] width 536 height 87
click at [225, 94] on span "VP Nhận" at bounding box center [226, 94] width 17 height 5
click at [231, 107] on input "search" at bounding box center [258, 104] width 72 height 9
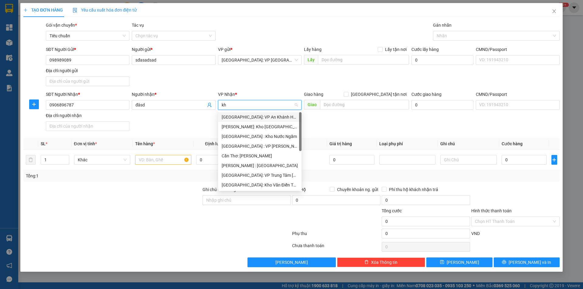
type input "kho"
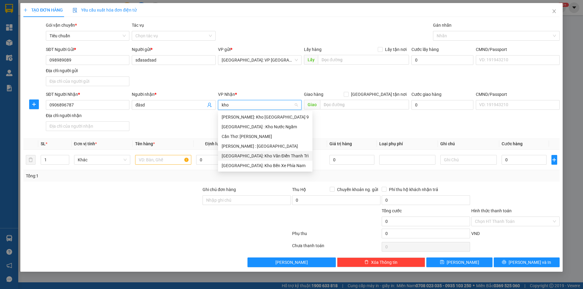
click at [246, 157] on div "[GEOGRAPHIC_DATA]: Kho Văn Điển Thanh Trì" at bounding box center [265, 156] width 87 height 7
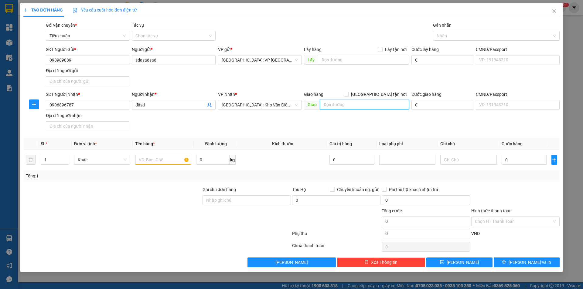
click at [335, 107] on input "text" at bounding box center [364, 105] width 89 height 10
type input "hgáhgdahsgdáhgdhcáhbchbcâsh"
click at [389, 95] on span "[GEOGRAPHIC_DATA] tận nơi" at bounding box center [378, 94] width 60 height 7
click at [348, 95] on input "[GEOGRAPHIC_DATA] tận nơi" at bounding box center [345, 94] width 4 height 4
checkbox input "true"
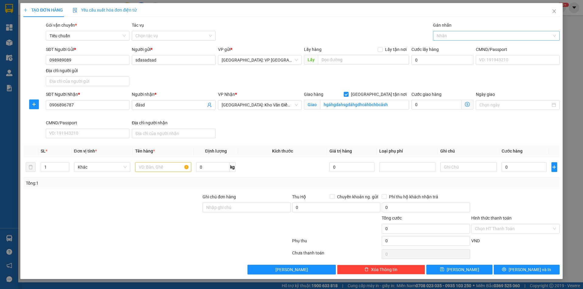
click at [445, 33] on div at bounding box center [492, 35] width 117 height 7
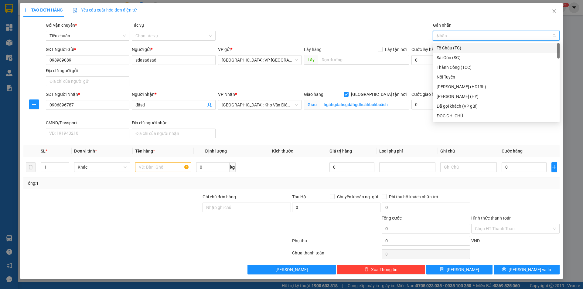
type input "gt"
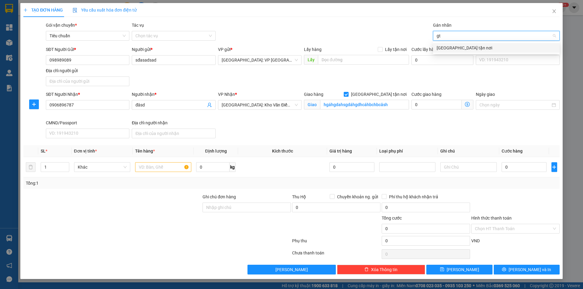
click at [451, 49] on div "[GEOGRAPHIC_DATA] tận nơi" at bounding box center [495, 48] width 119 height 7
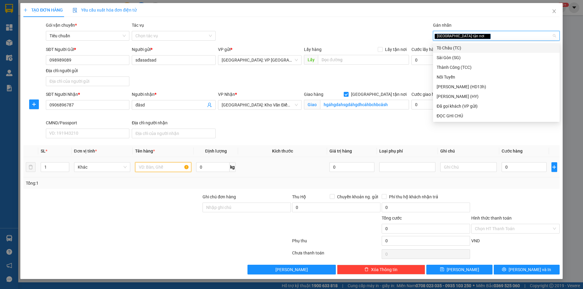
click at [154, 171] on input "text" at bounding box center [163, 167] width 56 height 10
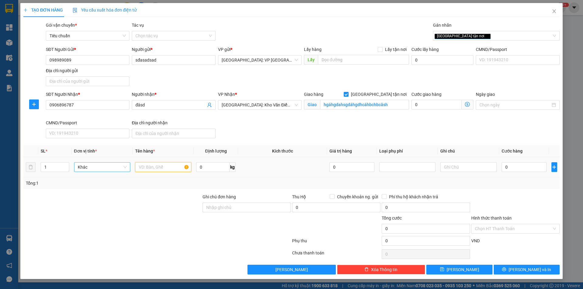
click at [119, 170] on span "Khác" at bounding box center [102, 167] width 49 height 9
click at [156, 168] on input "text" at bounding box center [163, 167] width 56 height 10
type input "1"
type input "2 kiện giấy"
drag, startPoint x: 48, startPoint y: 167, endPoint x: 44, endPoint y: 167, distance: 3.6
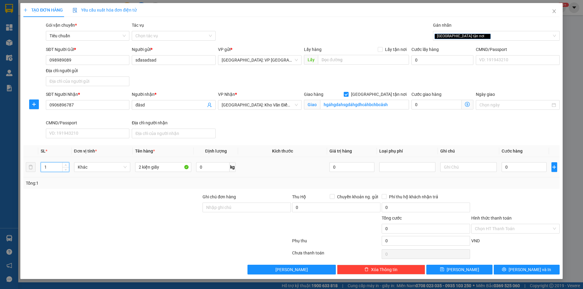
click at [44, 167] on input "1" at bounding box center [55, 167] width 28 height 9
type input "2"
click at [58, 194] on div "Transit Pickup Surcharge Ids Transit Deliver Surcharge Ids Transit Deliver Surc…" at bounding box center [291, 148] width 536 height 253
click at [513, 167] on input "0" at bounding box center [523, 167] width 45 height 10
type input "2"
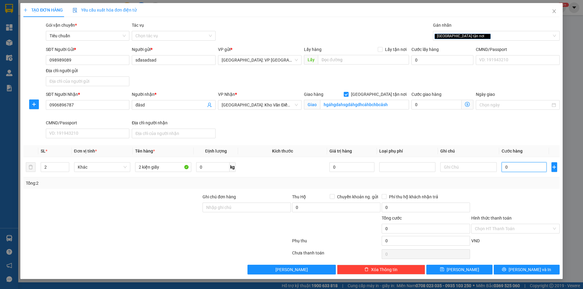
type input "2"
type input "20"
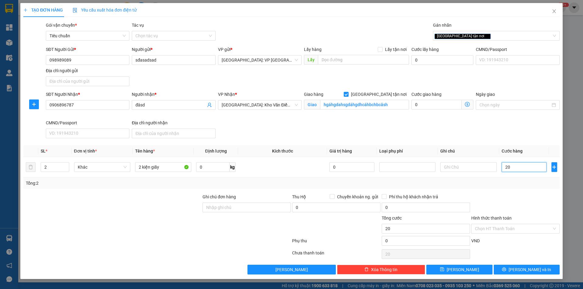
type input "200"
type input "2.000"
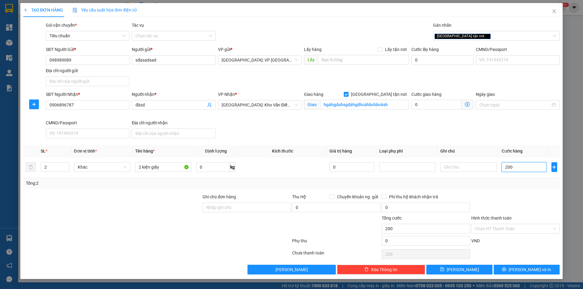
type input "2.000"
type input "20.000"
type input "200.000"
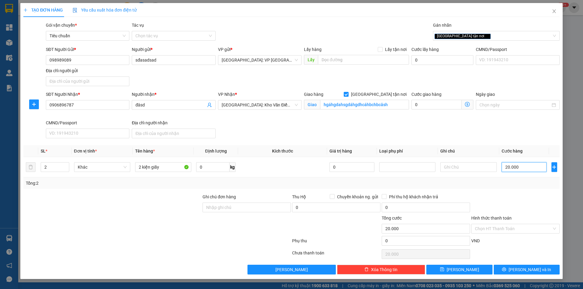
type input "200.000"
drag, startPoint x: 549, startPoint y: 202, endPoint x: 545, endPoint y: 198, distance: 5.6
click at [547, 198] on div at bounding box center [515, 204] width 90 height 21
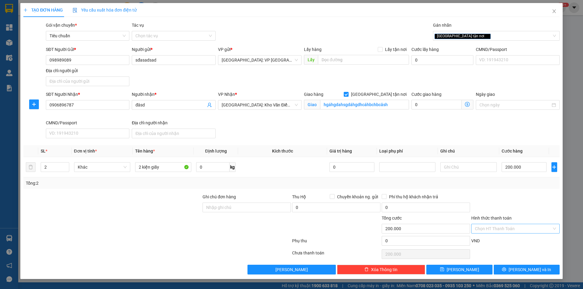
click at [499, 230] on input "Hình thức thanh toán" at bounding box center [513, 228] width 77 height 9
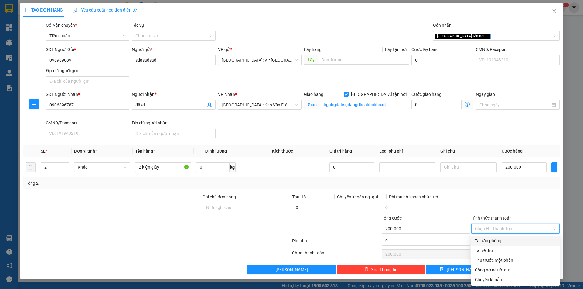
drag, startPoint x: 489, startPoint y: 242, endPoint x: 482, endPoint y: 245, distance: 7.7
click at [489, 242] on div "Tại văn phòng" at bounding box center [515, 241] width 81 height 7
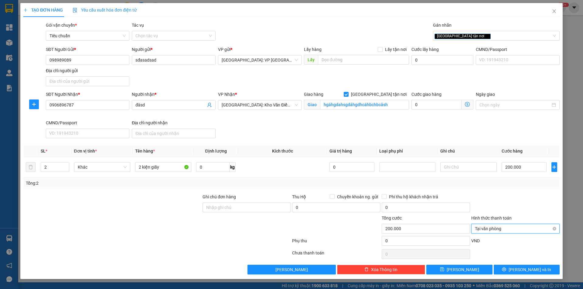
type input "200.000"
click at [310, 269] on button "[PERSON_NAME]" at bounding box center [291, 270] width 88 height 10
click at [551, 10] on icon "close" at bounding box center [553, 11] width 5 height 5
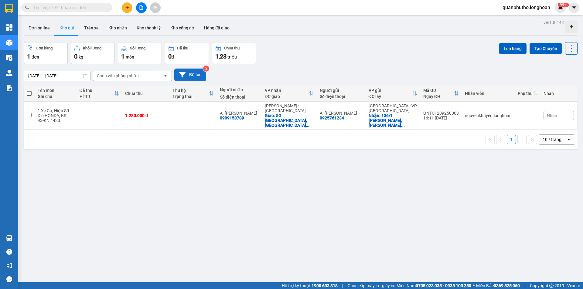
click at [184, 74] on icon at bounding box center [182, 75] width 6 height 6
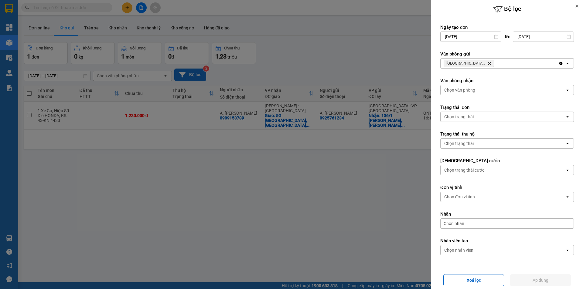
click at [489, 63] on icon "Quảng Ngãi: VP Trường Chinh, close by backspace" at bounding box center [489, 63] width 3 height 3
click at [489, 63] on div "Chọn văn phòng" at bounding box center [502, 64] width 124 height 10
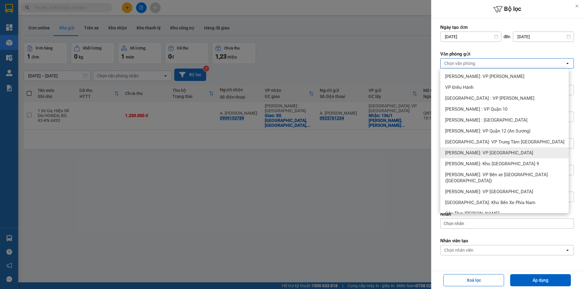
click at [271, 152] on div at bounding box center [291, 144] width 583 height 289
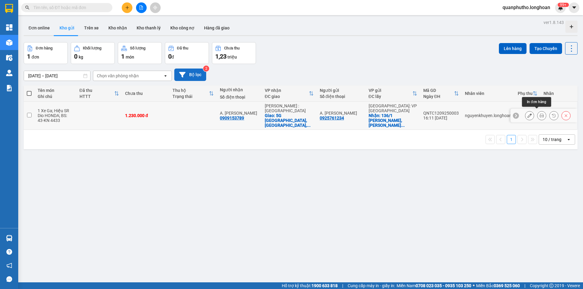
click at [539, 115] on icon at bounding box center [541, 115] width 4 height 4
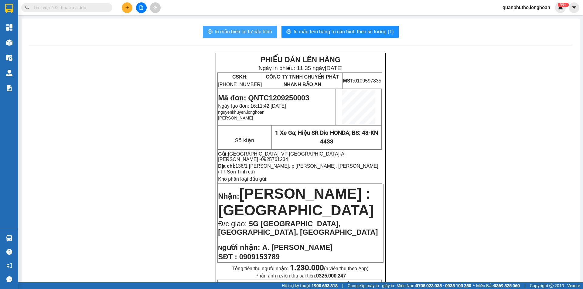
click at [253, 36] on button "In mẫu biên lai tự cấu hình" at bounding box center [240, 32] width 74 height 12
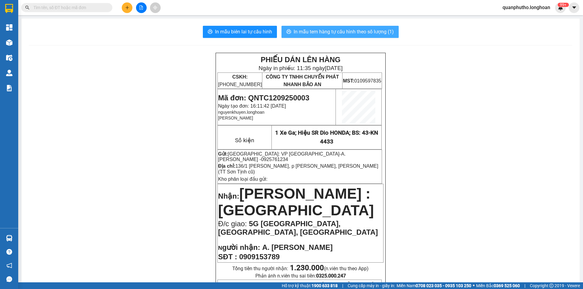
click at [302, 31] on span "In mẫu tem hàng tự cấu hình theo số lượng (1)" at bounding box center [343, 32] width 100 height 8
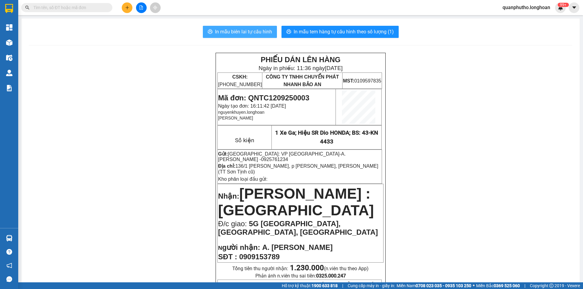
click at [248, 32] on span "In mẫu biên lai tự cấu hình" at bounding box center [243, 32] width 57 height 8
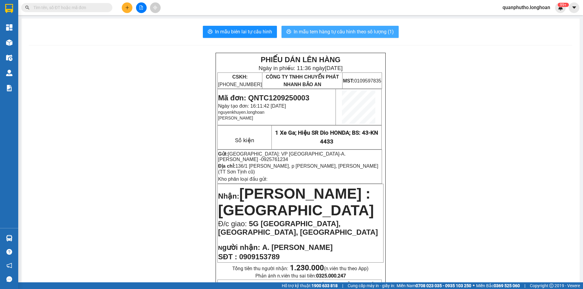
click at [307, 34] on span "In mẫu tem hàng tự cấu hình theo số lượng (1)" at bounding box center [343, 32] width 100 height 8
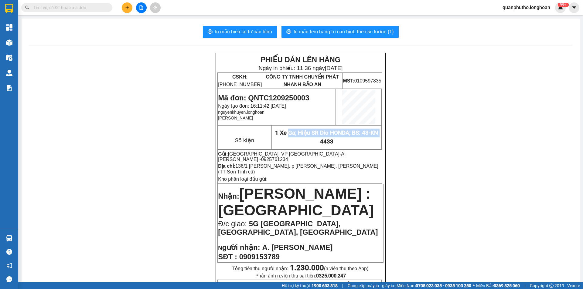
drag, startPoint x: 284, startPoint y: 133, endPoint x: 380, endPoint y: 140, distance: 96.7
click at [374, 140] on td "1 Xe Ga; Hiệu SR Dio HONDA; BS: 43-KN 4433" at bounding box center [326, 138] width 110 height 24
click at [123, 9] on button at bounding box center [127, 7] width 11 height 11
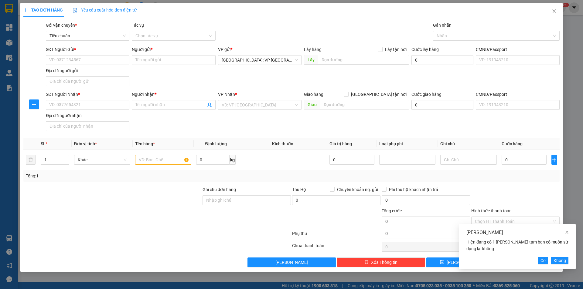
drag, startPoint x: 218, startPoint y: 93, endPoint x: 236, endPoint y: 93, distance: 18.5
click at [236, 93] on div "VP Nhận *" at bounding box center [259, 94] width 83 height 7
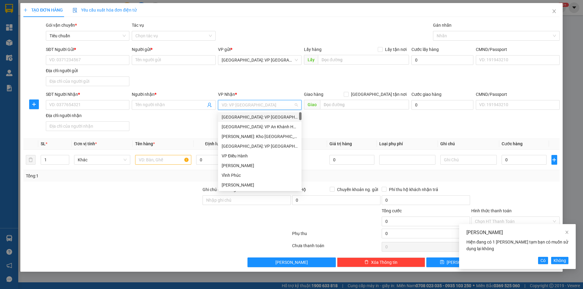
click at [241, 103] on input "search" at bounding box center [258, 104] width 72 height 9
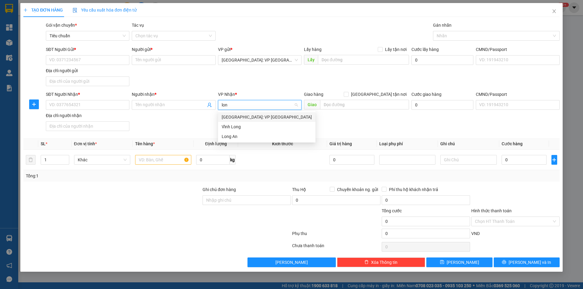
type input "long"
click at [247, 116] on div "[GEOGRAPHIC_DATA]: VP [GEOGRAPHIC_DATA]" at bounding box center [267, 117] width 90 height 7
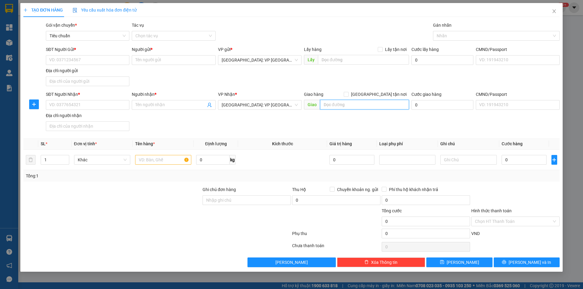
drag, startPoint x: 348, startPoint y: 108, endPoint x: 348, endPoint y: 104, distance: 3.6
click at [348, 107] on input "text" at bounding box center [364, 105] width 89 height 10
type input "a"
type input "á"
click at [159, 158] on input "text" at bounding box center [163, 160] width 56 height 10
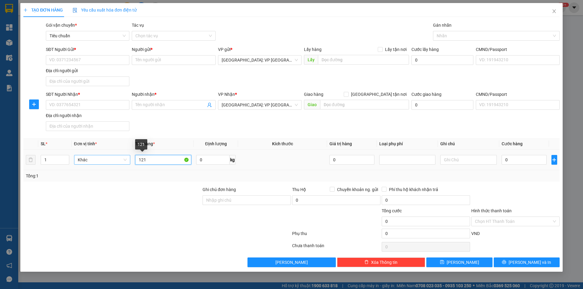
drag, startPoint x: 154, startPoint y: 157, endPoint x: 88, endPoint y: 159, distance: 66.8
click at [88, 159] on tr "1 Khác 121 0 kg 0 0" at bounding box center [291, 160] width 536 height 20
type input "2 kiện giấy"
drag, startPoint x: 49, startPoint y: 161, endPoint x: 0, endPoint y: 173, distance: 51.0
click at [0, 168] on div "TẠO ĐƠN HÀNG Yêu cầu xuất hóa đơn điện tử Transit Pickup Surcharge Ids Transit …" at bounding box center [291, 144] width 583 height 289
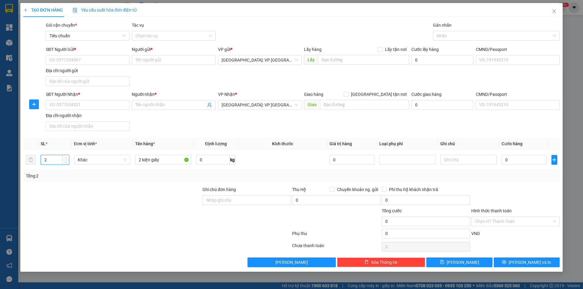
type input "2"
click at [110, 192] on div at bounding box center [112, 196] width 179 height 21
click at [554, 13] on icon "close" at bounding box center [553, 11] width 5 height 5
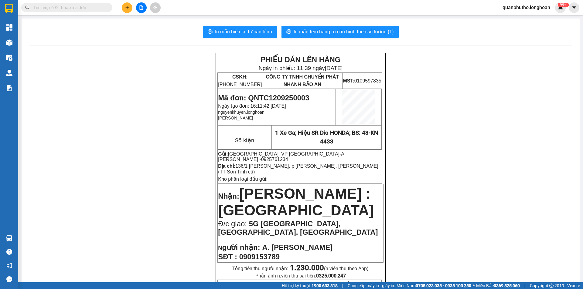
click at [127, 12] on button at bounding box center [127, 7] width 11 height 11
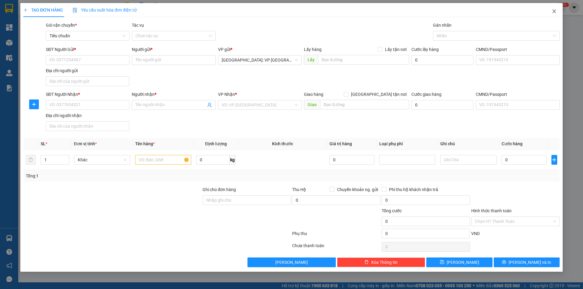
click at [550, 12] on span "Close" at bounding box center [553, 11] width 17 height 17
